Goal: Information Seeking & Learning: Learn about a topic

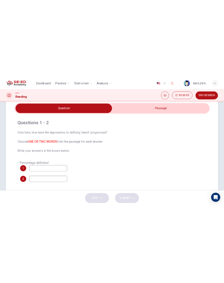
scroll to position [24, 0]
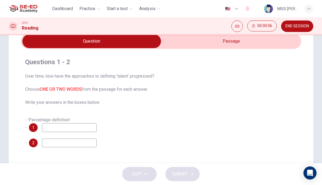
click at [223, 44] on input "checkbox" at bounding box center [91, 41] width 420 height 14
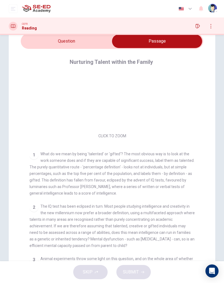
scroll to position [28, 0]
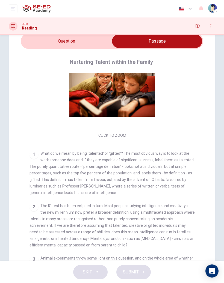
click at [77, 40] on input "checkbox" at bounding box center [156, 41] width 273 height 14
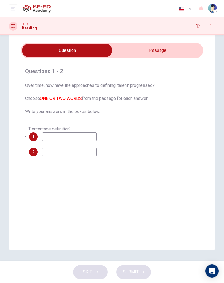
scroll to position [15, 0]
click at [194, 44] on input "checkbox" at bounding box center [66, 51] width 273 height 14
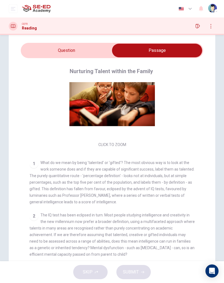
click at [86, 46] on input "checkbox" at bounding box center [156, 51] width 273 height 14
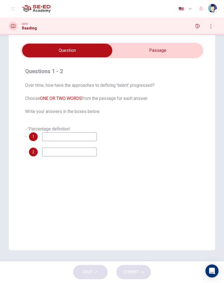
click at [78, 139] on input at bounding box center [69, 136] width 55 height 9
click at [47, 129] on span "- 'Percentage definition' -" at bounding box center [47, 132] width 45 height 13
click at [175, 46] on input "checkbox" at bounding box center [66, 51] width 273 height 14
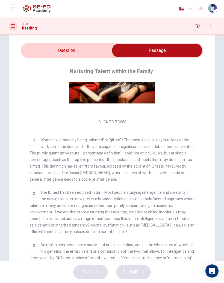
scroll to position [51, 0]
click at [31, 143] on div "1" at bounding box center [33, 140] width 9 height 9
click at [34, 142] on div "1" at bounding box center [33, 140] width 9 height 9
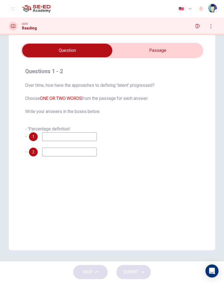
click at [158, 52] on input "checkbox" at bounding box center [66, 51] width 273 height 14
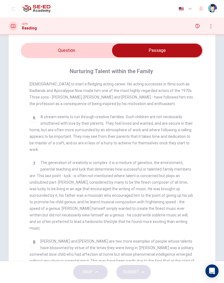
scroll to position [407, 0]
click at [104, 54] on input "checkbox" at bounding box center [156, 51] width 273 height 14
checkbox input "false"
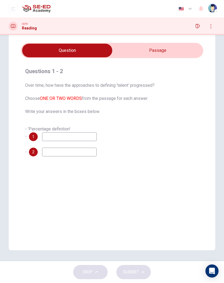
click at [197, 26] on icon "button" at bounding box center [197, 26] width 4 height 4
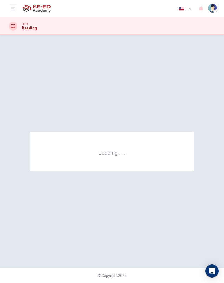
scroll to position [0, 0]
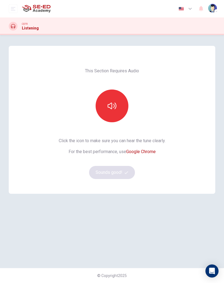
click at [120, 103] on button "button" at bounding box center [111, 105] width 33 height 33
click at [113, 110] on icon "button" at bounding box center [111, 105] width 9 height 9
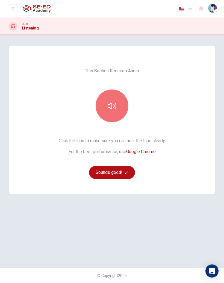
click at [121, 111] on button "button" at bounding box center [111, 105] width 33 height 33
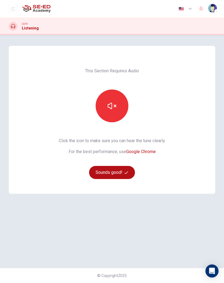
click at [117, 109] on button "button" at bounding box center [111, 105] width 33 height 33
click at [120, 107] on button "button" at bounding box center [111, 105] width 33 height 33
click at [120, 106] on button "button" at bounding box center [111, 105] width 33 height 33
click at [110, 104] on icon "button" at bounding box center [111, 105] width 9 height 9
click at [110, 105] on icon "button" at bounding box center [111, 105] width 9 height 9
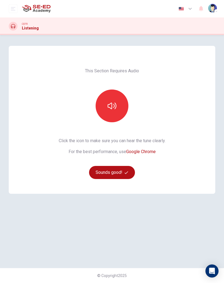
click at [150, 152] on link "Google Chrome" at bounding box center [140, 151] width 29 height 5
click at [116, 103] on button "button" at bounding box center [111, 105] width 33 height 33
click at [123, 170] on button "Sounds good!" at bounding box center [112, 172] width 46 height 13
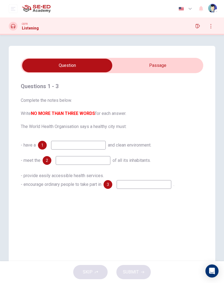
click at [176, 65] on input "checkbox" at bounding box center [66, 66] width 273 height 14
checkbox input "true"
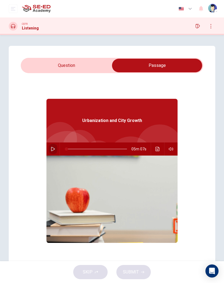
click at [52, 148] on icon "button" at bounding box center [53, 149] width 4 height 4
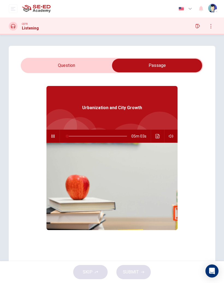
scroll to position [12, 0]
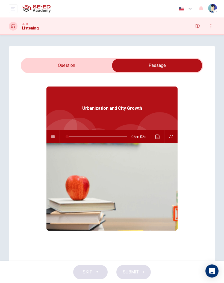
type input "2"
click at [88, 70] on input "checkbox" at bounding box center [156, 66] width 273 height 14
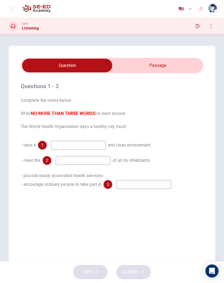
click at [177, 63] on input "checkbox" at bounding box center [66, 66] width 273 height 14
checkbox input "true"
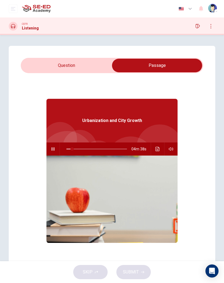
type input "10"
click at [80, 66] on input "checkbox" at bounding box center [156, 66] width 273 height 14
checkbox input "false"
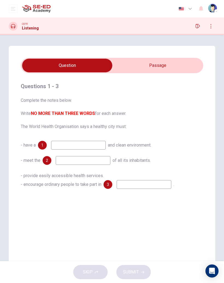
click at [73, 147] on input at bounding box center [78, 145] width 55 height 9
click at [165, 57] on div "Questions 1 - 3 Complete the notes below. Write NO MORE THAN THREE WORDS for ea…" at bounding box center [112, 155] width 206 height 219
type input "20"
click at [165, 64] on input "checkbox" at bounding box center [66, 66] width 273 height 14
checkbox input "true"
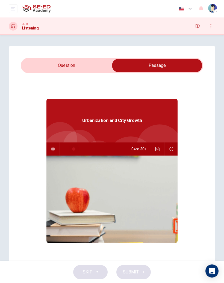
click at [75, 150] on span at bounding box center [73, 148] width 3 height 3
type input "13"
click at [92, 65] on input "checkbox" at bounding box center [156, 66] width 273 height 14
checkbox input "false"
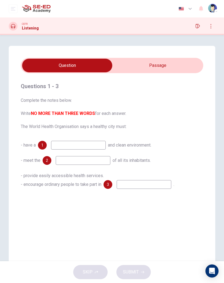
click at [81, 144] on input at bounding box center [78, 145] width 55 height 9
type input "basic needs"
click at [102, 162] on input at bounding box center [83, 160] width 55 height 9
click at [168, 68] on input "checkbox" at bounding box center [66, 66] width 273 height 14
checkbox input "true"
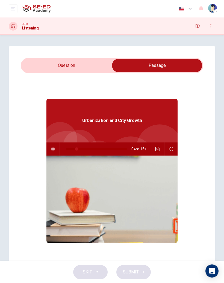
click at [78, 149] on span at bounding box center [76, 148] width 3 height 3
type input "21"
click at [87, 66] on input "checkbox" at bounding box center [156, 66] width 273 height 14
checkbox input "false"
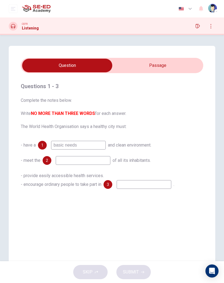
click at [95, 160] on input at bounding box center [83, 160] width 55 height 9
type input "health services"
click at [140, 183] on input at bounding box center [143, 184] width 55 height 9
type input "37"
click at [152, 61] on input "checkbox" at bounding box center [66, 66] width 273 height 14
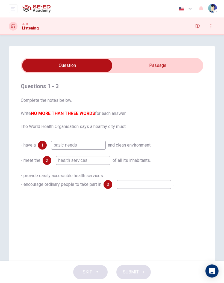
checkbox input "true"
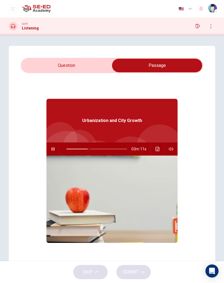
type input "38"
click at [49, 65] on input "checkbox" at bounding box center [156, 66] width 273 height 14
checkbox input "false"
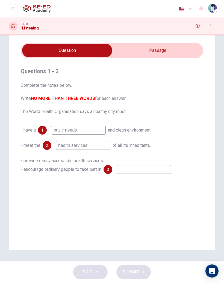
scroll to position [15, 0]
type input "68"
click at [175, 56] on input "checkbox" at bounding box center [66, 51] width 273 height 14
checkbox input "true"
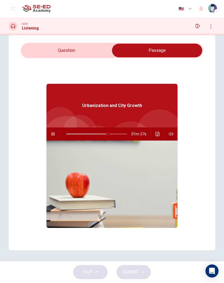
type input "69"
click at [89, 49] on input "checkbox" at bounding box center [156, 51] width 273 height 14
checkbox input "false"
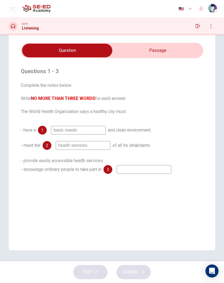
click at [141, 170] on input at bounding box center [143, 169] width 55 height 9
type input "85"
click at [170, 51] on input "checkbox" at bounding box center [66, 51] width 273 height 14
checkbox input "true"
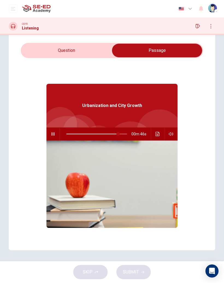
type input "85"
click at [91, 56] on input "checkbox" at bounding box center [156, 51] width 273 height 14
checkbox input "false"
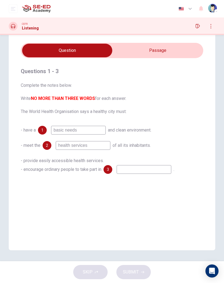
type input "89"
click at [163, 49] on input "checkbox" at bounding box center [66, 51] width 273 height 14
checkbox input "true"
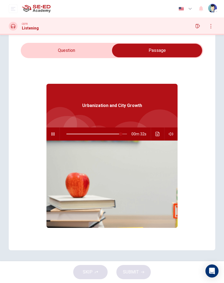
click at [156, 135] on icon "Click to see the audio transcription" at bounding box center [157, 134] width 4 height 4
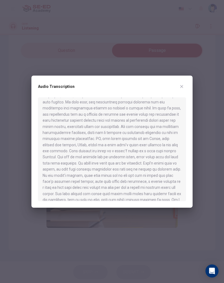
scroll to position [228, 0]
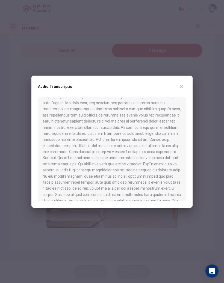
click at [185, 83] on div "Audio Transcription" at bounding box center [112, 89] width 148 height 15
click at [185, 85] on button "button" at bounding box center [181, 86] width 9 height 9
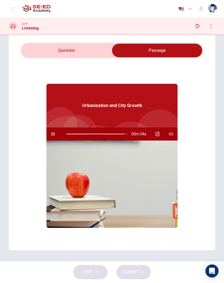
type input "99"
click at [83, 52] on input "checkbox" at bounding box center [156, 51] width 273 height 14
checkbox input "false"
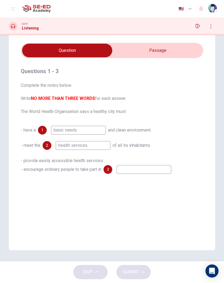
type input "0"
click at [164, 52] on input "checkbox" at bounding box center [66, 51] width 273 height 14
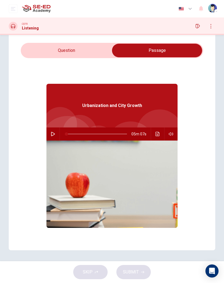
click at [155, 134] on button "Click to see the audio transcription" at bounding box center [157, 133] width 9 height 13
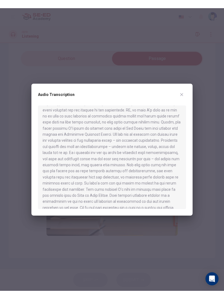
scroll to position [114, 0]
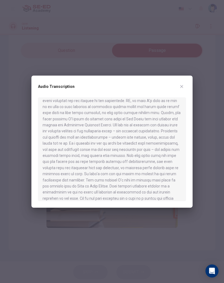
click at [167, 61] on div at bounding box center [112, 141] width 224 height 283
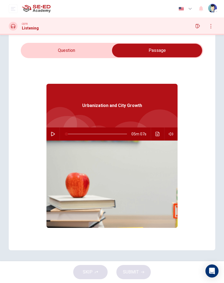
click at [80, 53] on input "checkbox" at bounding box center [156, 51] width 273 height 14
checkbox input "false"
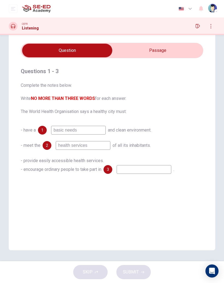
click at [131, 276] on div "SKIP SUBMIT" at bounding box center [112, 272] width 224 height 22
click at [154, 168] on input at bounding box center [143, 169] width 55 height 9
type input "i"
type input "t"
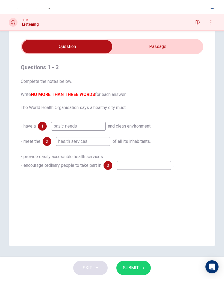
scroll to position [0, 0]
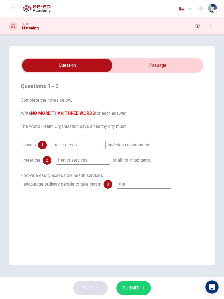
type input "the"
click at [138, 282] on button "SUBMIT" at bounding box center [133, 288] width 34 height 14
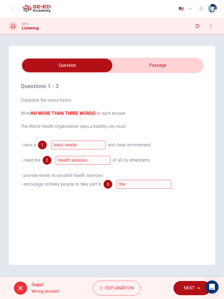
click at [113, 282] on span "Explanation" at bounding box center [119, 288] width 29 height 8
click at [129, 282] on span "Explanation" at bounding box center [119, 288] width 29 height 8
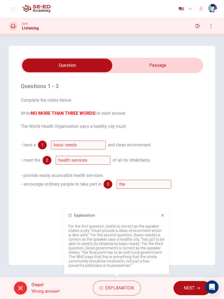
click at [164, 214] on icon at bounding box center [162, 215] width 4 height 4
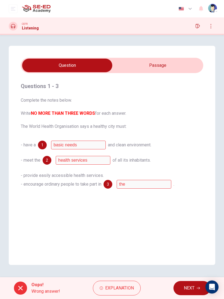
click at [182, 282] on button "NEXT" at bounding box center [191, 288] width 37 height 14
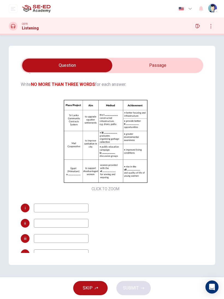
scroll to position [27, 0]
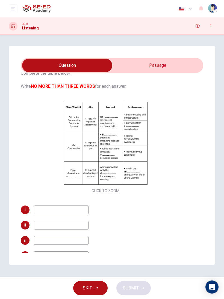
click at [171, 66] on input "checkbox" at bounding box center [66, 66] width 273 height 14
checkbox input "true"
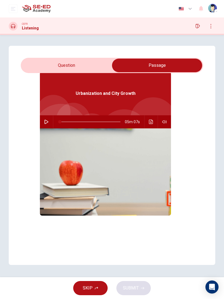
click at [42, 121] on button "button" at bounding box center [46, 121] width 9 height 13
type input "0"
click at [76, 65] on input "checkbox" at bounding box center [156, 66] width 273 height 14
checkbox input "false"
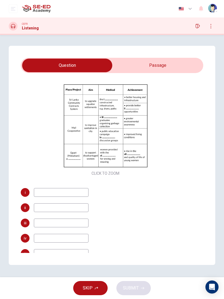
scroll to position [32, 0]
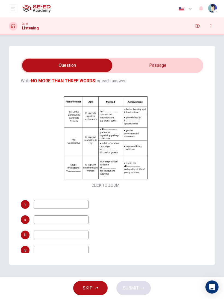
click at [119, 140] on button "Click to Zoom" at bounding box center [105, 142] width 47 height 13
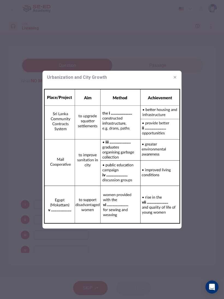
type input "4"
click at [182, 40] on div at bounding box center [112, 149] width 224 height 299
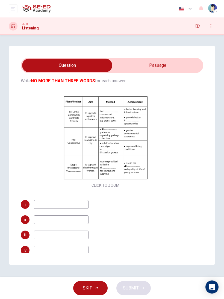
click at [158, 66] on input "checkbox" at bounding box center [66, 66] width 273 height 14
checkbox input "true"
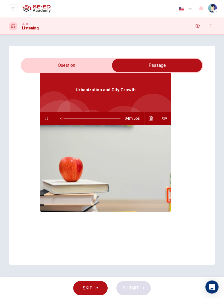
click at [149, 117] on icon "Click to see the audio transcription" at bounding box center [151, 118] width 4 height 4
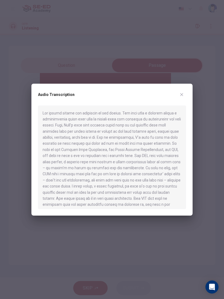
click at [183, 96] on icon "button" at bounding box center [181, 94] width 4 height 4
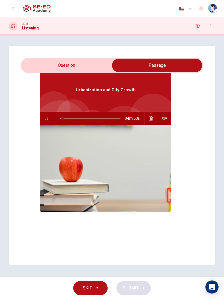
click at [43, 120] on button "button" at bounding box center [46, 118] width 9 height 13
click at [147, 119] on button "Click to see the audio transcription" at bounding box center [150, 118] width 9 height 13
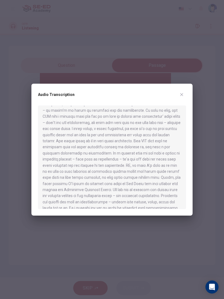
scroll to position [58, 0]
click at [185, 95] on button "button" at bounding box center [181, 94] width 9 height 9
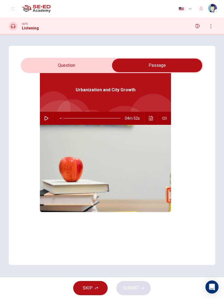
type input "5"
click at [81, 63] on input "checkbox" at bounding box center [156, 66] width 273 height 14
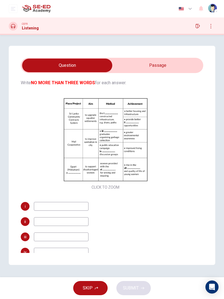
click at [155, 67] on input "checkbox" at bounding box center [66, 66] width 273 height 14
checkbox input "true"
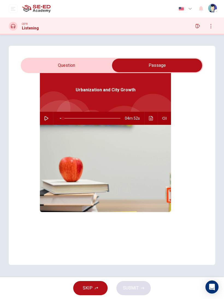
click at [149, 116] on icon "Click to see the audio transcription" at bounding box center [151, 118] width 4 height 4
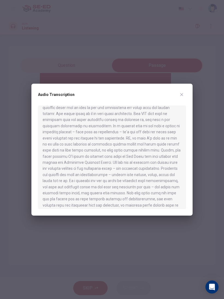
scroll to position [86, 0]
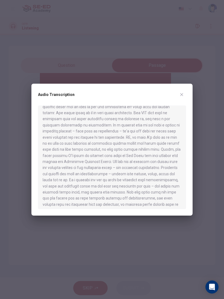
click at [165, 53] on div at bounding box center [112, 149] width 224 height 299
type input "5"
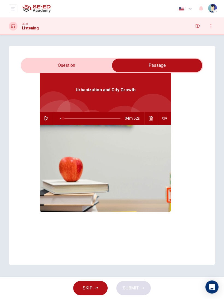
click at [82, 64] on input "checkbox" at bounding box center [156, 66] width 273 height 14
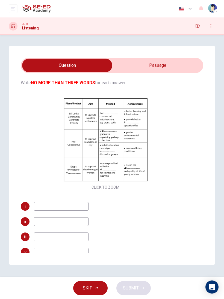
click at [156, 65] on input "checkbox" at bounding box center [66, 66] width 273 height 14
checkbox input "true"
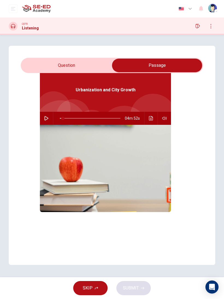
click at [147, 119] on button "Click to see the audio transcription" at bounding box center [150, 118] width 9 height 13
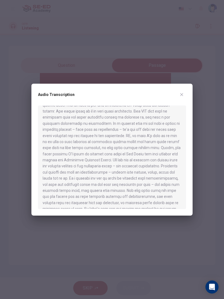
scroll to position [88, 0]
click at [181, 62] on div at bounding box center [112, 149] width 224 height 299
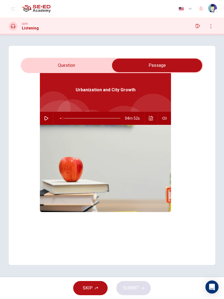
click at [147, 120] on button "Click to see the audio transcription" at bounding box center [150, 118] width 9 height 13
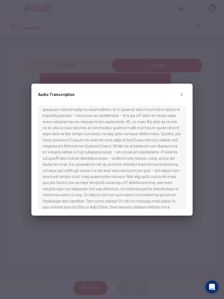
scroll to position [104, 0]
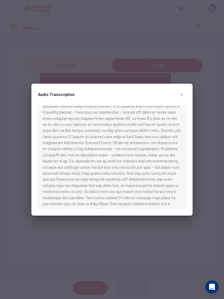
click at [205, 71] on div at bounding box center [112, 149] width 224 height 299
type input "5"
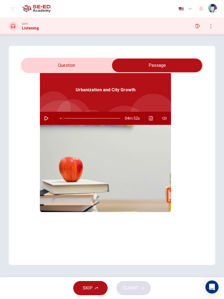
click at [103, 60] on input "checkbox" at bounding box center [156, 66] width 273 height 14
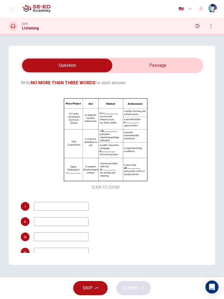
click at [85, 64] on input "checkbox" at bounding box center [66, 66] width 273 height 14
checkbox input "true"
type input "5"
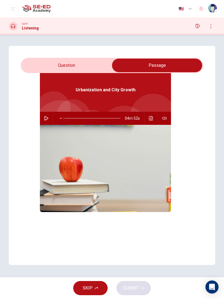
click at [85, 62] on input "checkbox" at bounding box center [156, 66] width 273 height 14
checkbox input "false"
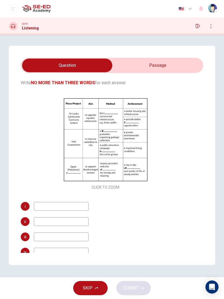
scroll to position [39, 0]
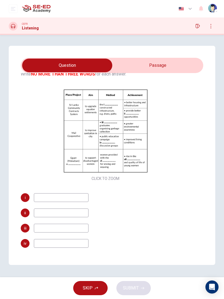
click at [87, 281] on button "SKIP" at bounding box center [90, 288] width 34 height 14
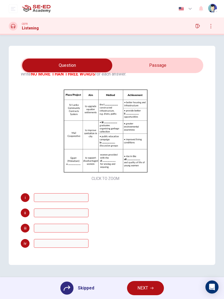
click at [90, 282] on div "Skipped" at bounding box center [77, 288] width 34 height 13
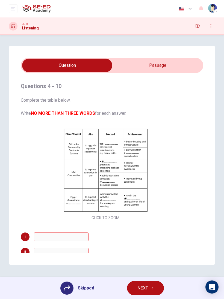
scroll to position [0, 0]
